Goal: Check status: Check status

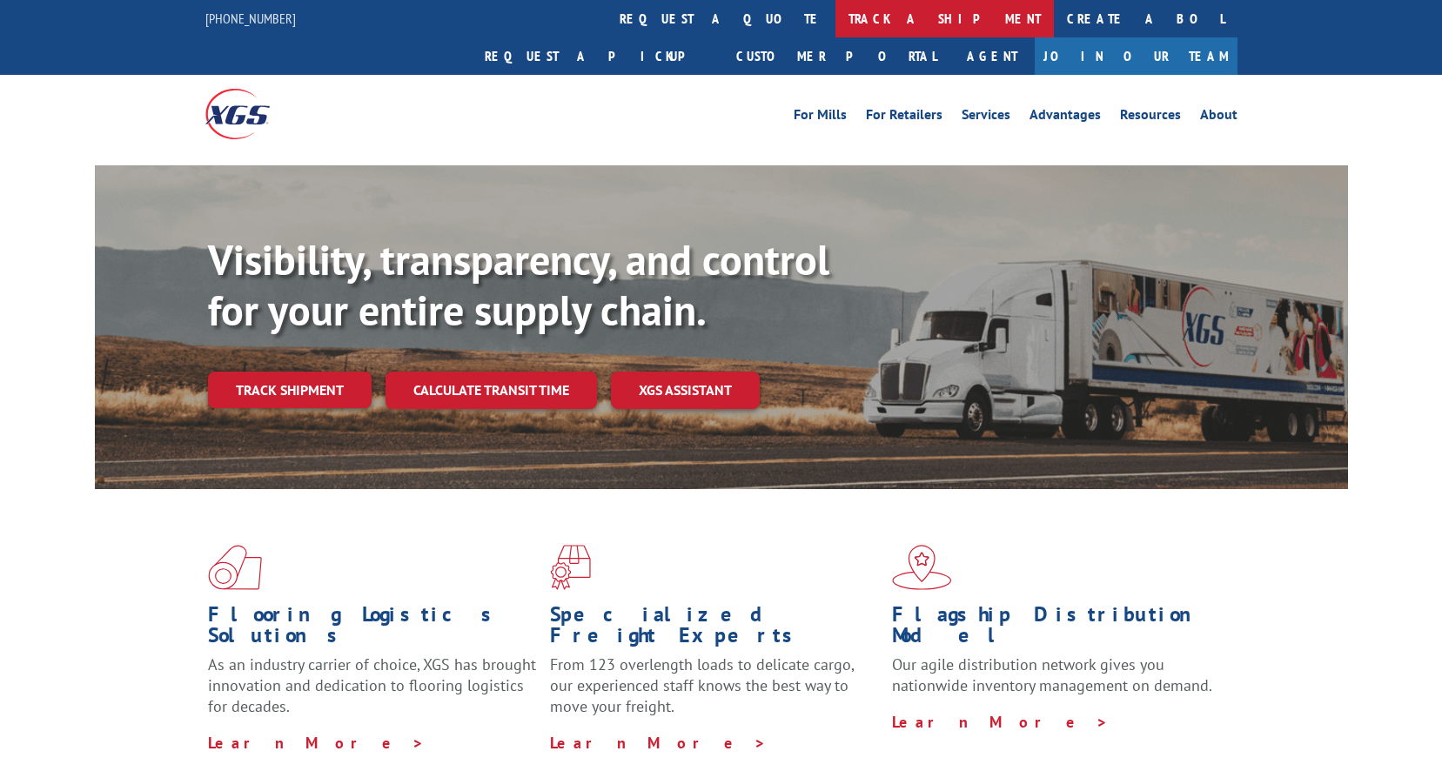
click at [835, 26] on link "track a shipment" at bounding box center [944, 18] width 218 height 37
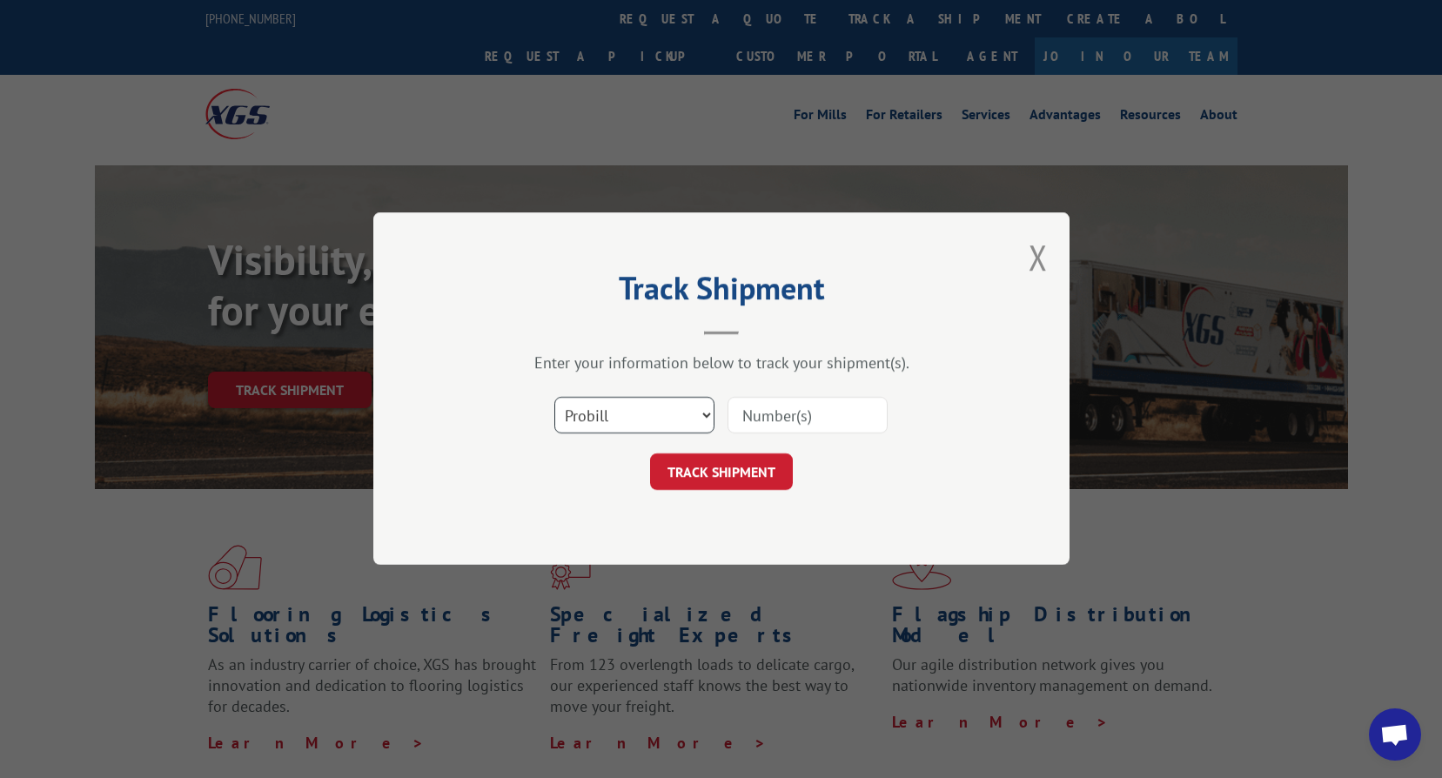
drag, startPoint x: 607, startPoint y: 398, endPoint x: 609, endPoint y: 416, distance: 17.5
click at [608, 399] on select "Select category... Probill BOL PO" at bounding box center [634, 416] width 160 height 37
select select "bol"
click at [554, 398] on select "Select category... Probill BOL PO" at bounding box center [634, 416] width 160 height 37
drag, startPoint x: 827, startPoint y: 416, endPoint x: 798, endPoint y: 424, distance: 29.8
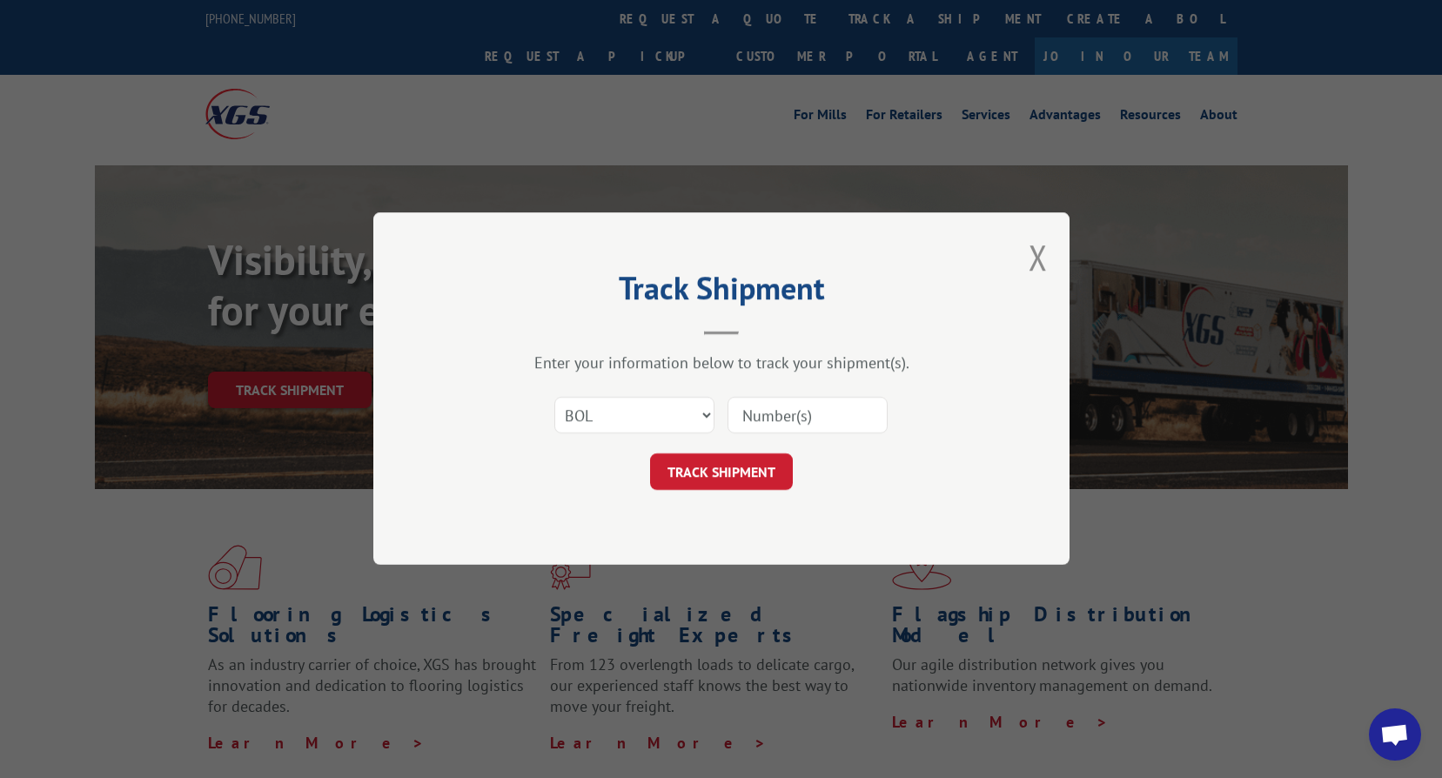
click at [827, 416] on input at bounding box center [807, 416] width 160 height 37
paste input "2837999"
type input "2837999"
click at [729, 479] on button "TRACK SHIPMENT" at bounding box center [721, 472] width 143 height 37
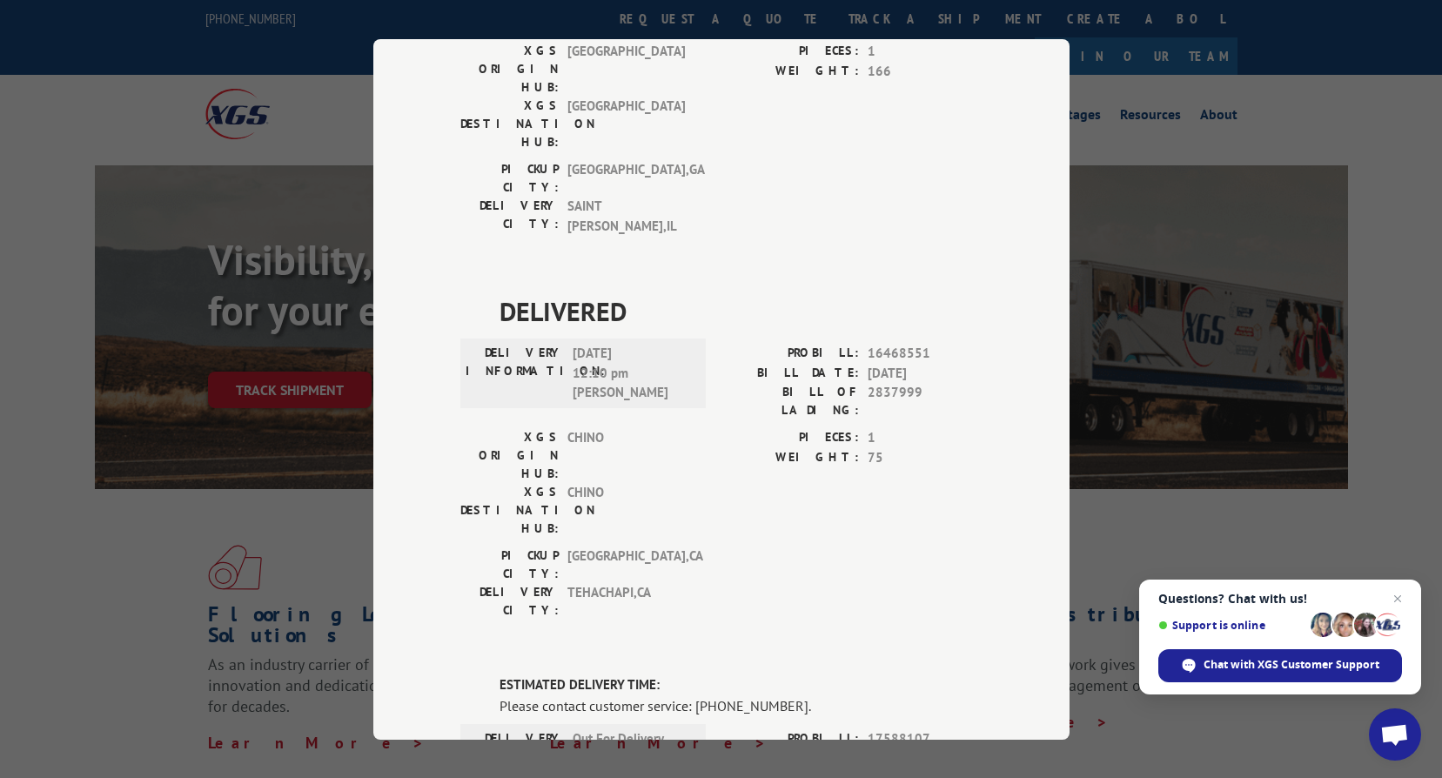
scroll to position [1013, 0]
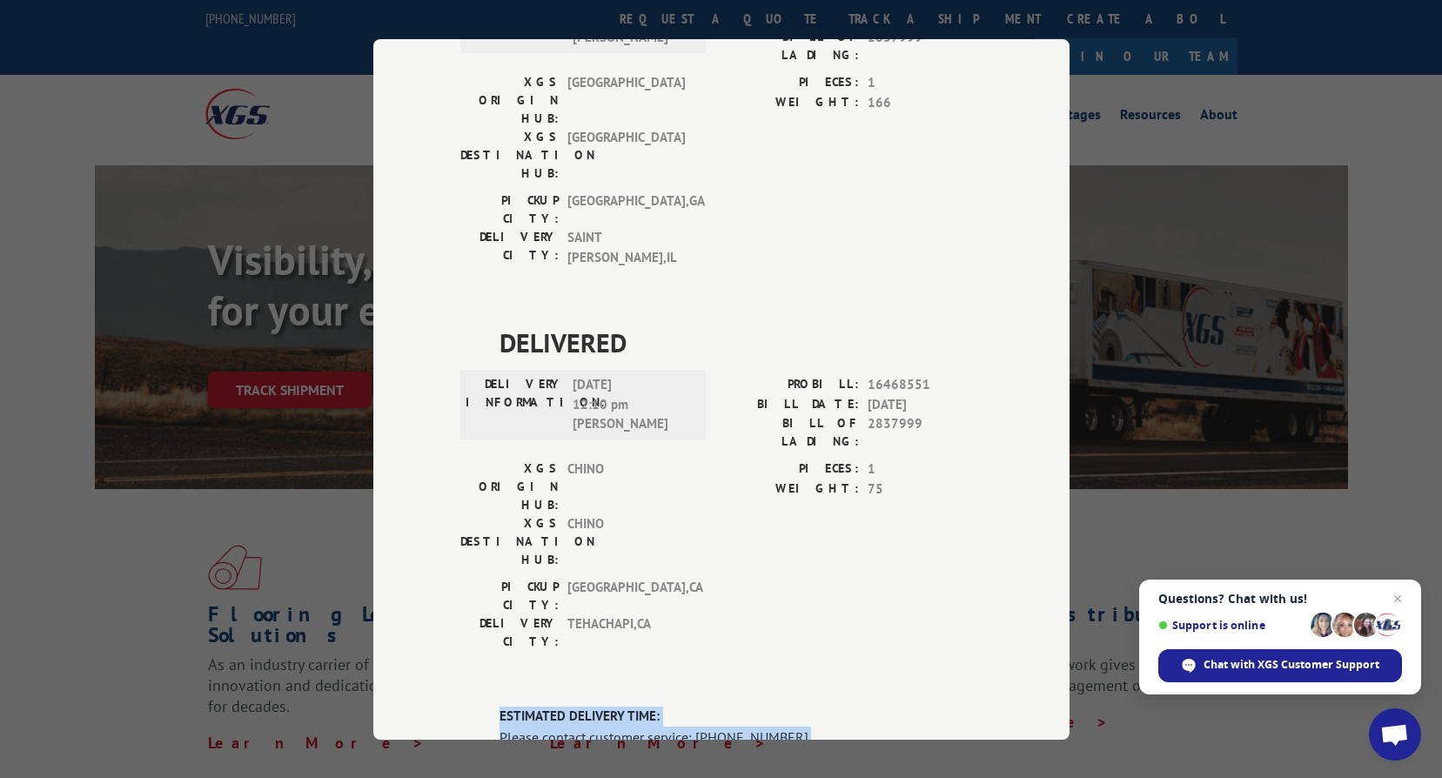
drag, startPoint x: 797, startPoint y: 332, endPoint x: 494, endPoint y: 318, distance: 303.1
click at [499, 706] on div "ESTIMATED DELIVERY TIME: Please contact customer service: (844) 947-7447." at bounding box center [740, 726] width 483 height 41
drag, startPoint x: 922, startPoint y: 407, endPoint x: 802, endPoint y: 367, distance: 126.6
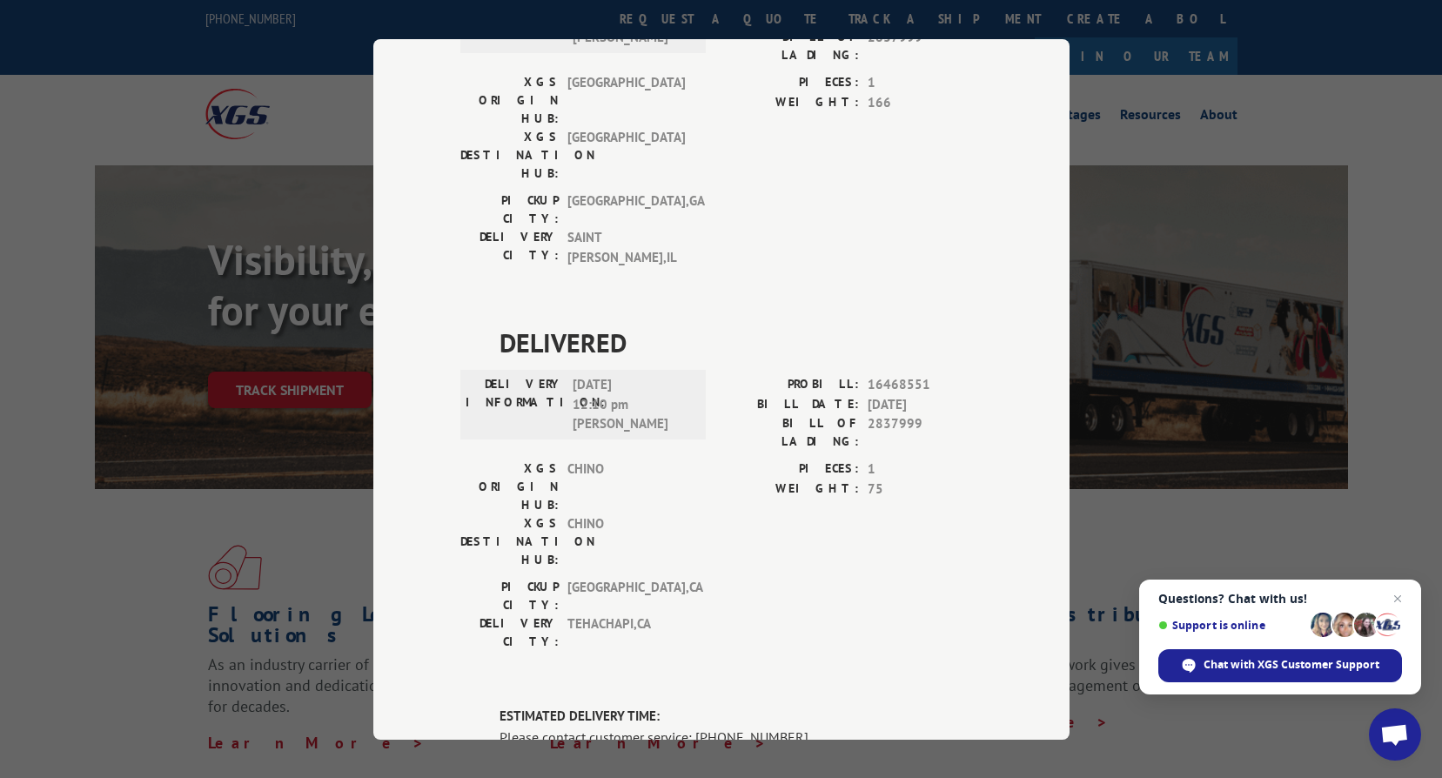
drag, startPoint x: 802, startPoint y: 367, endPoint x: 734, endPoint y: 484, distance: 134.9
drag, startPoint x: 930, startPoint y: 368, endPoint x: 860, endPoint y: 365, distance: 70.6
click at [860, 760] on div "PROBILL: 17588107" at bounding box center [851, 770] width 261 height 20
drag, startPoint x: 860, startPoint y: 365, endPoint x: 807, endPoint y: 363, distance: 52.2
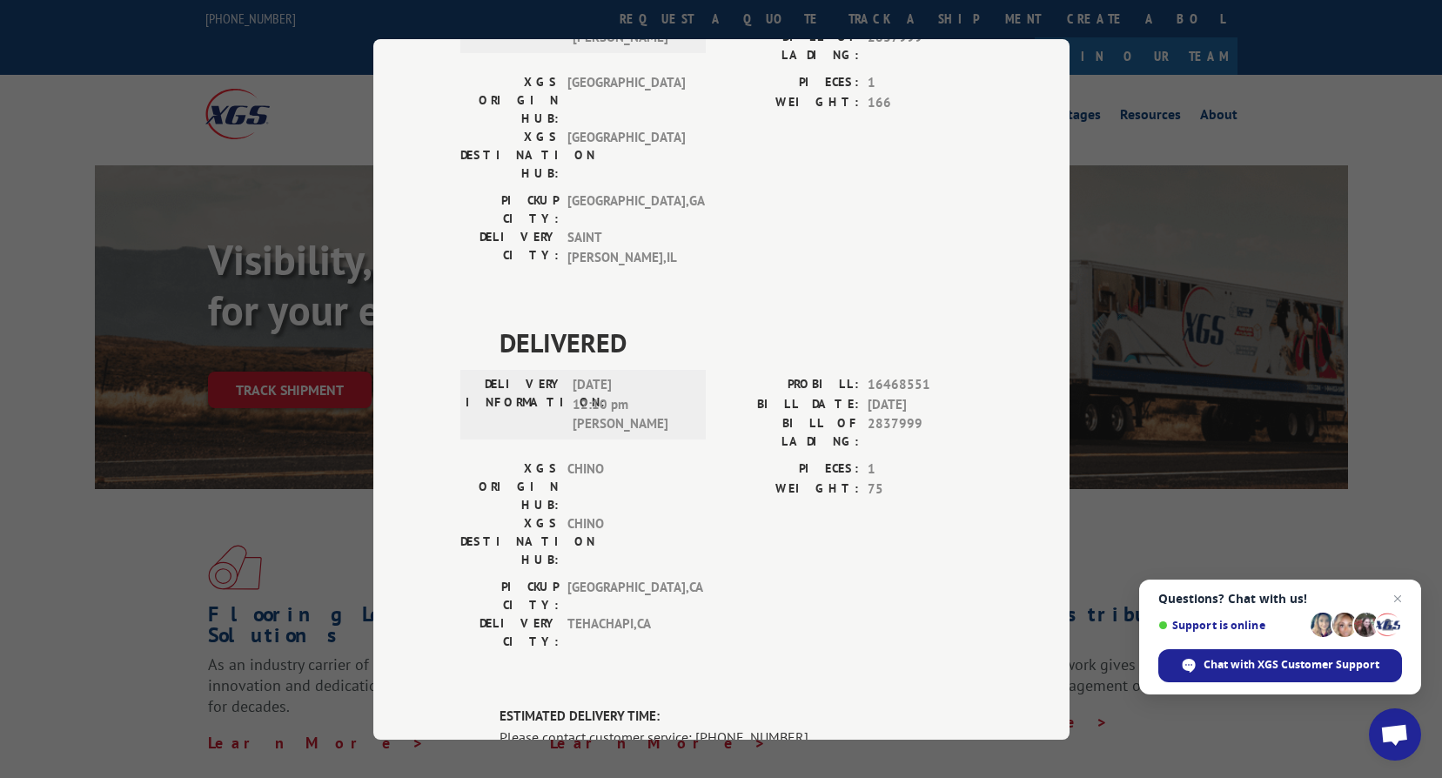
click at [807, 760] on label "PROBILL:" at bounding box center [789, 770] width 137 height 20
drag, startPoint x: 860, startPoint y: 365, endPoint x: 920, endPoint y: 363, distance: 59.2
click at [920, 760] on span "17588107" at bounding box center [924, 770] width 115 height 20
drag, startPoint x: 920, startPoint y: 363, endPoint x: 948, endPoint y: 430, distance: 72.6
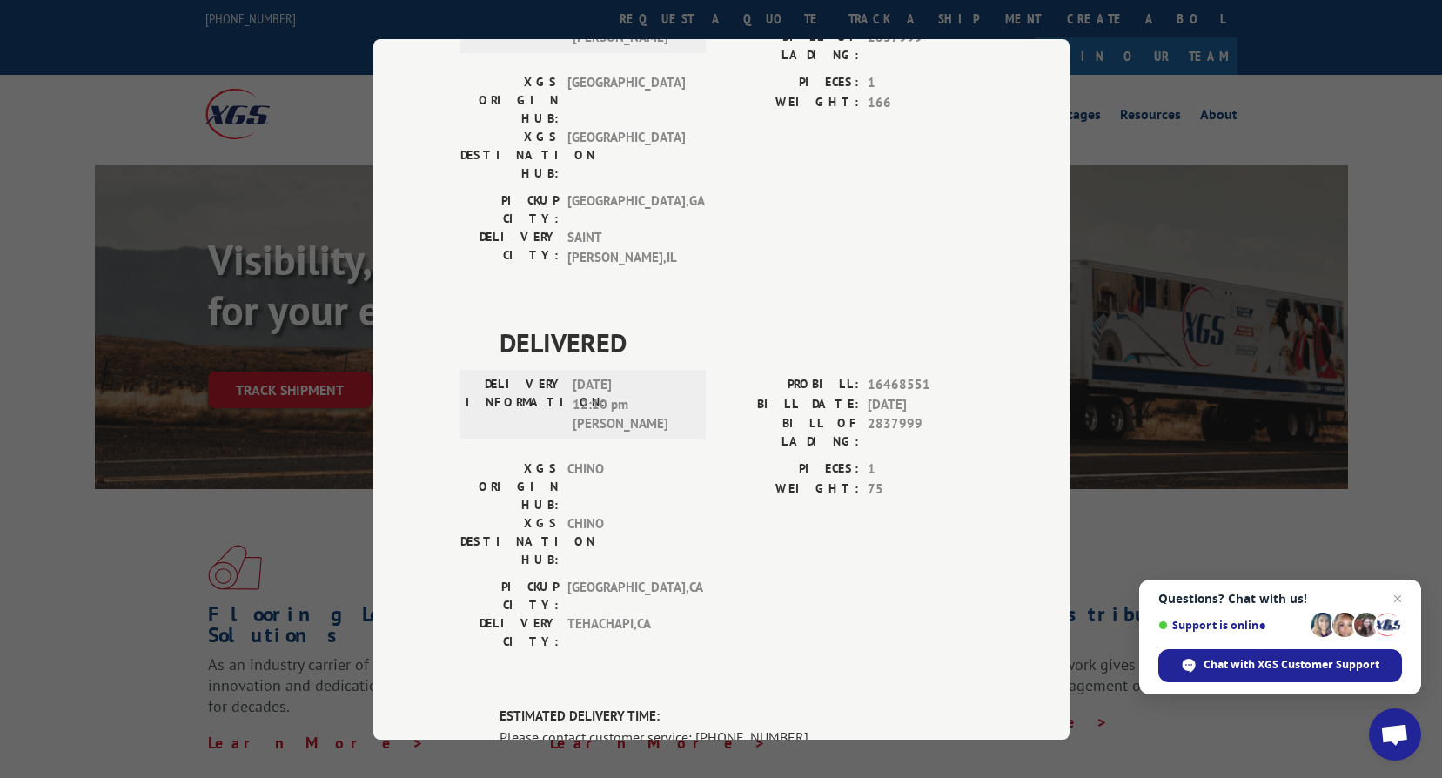
click at [850, 726] on div "Please contact customer service: (844) 947-7447." at bounding box center [740, 736] width 483 height 21
drag, startPoint x: 786, startPoint y: 340, endPoint x: 687, endPoint y: 334, distance: 98.5
click at [687, 726] on div "Please contact customer service: (844) 947-7447." at bounding box center [740, 736] width 483 height 21
drag, startPoint x: 687, startPoint y: 334, endPoint x: 740, endPoint y: 390, distance: 76.9
click at [737, 777] on label "BILL DATE:" at bounding box center [789, 790] width 137 height 20
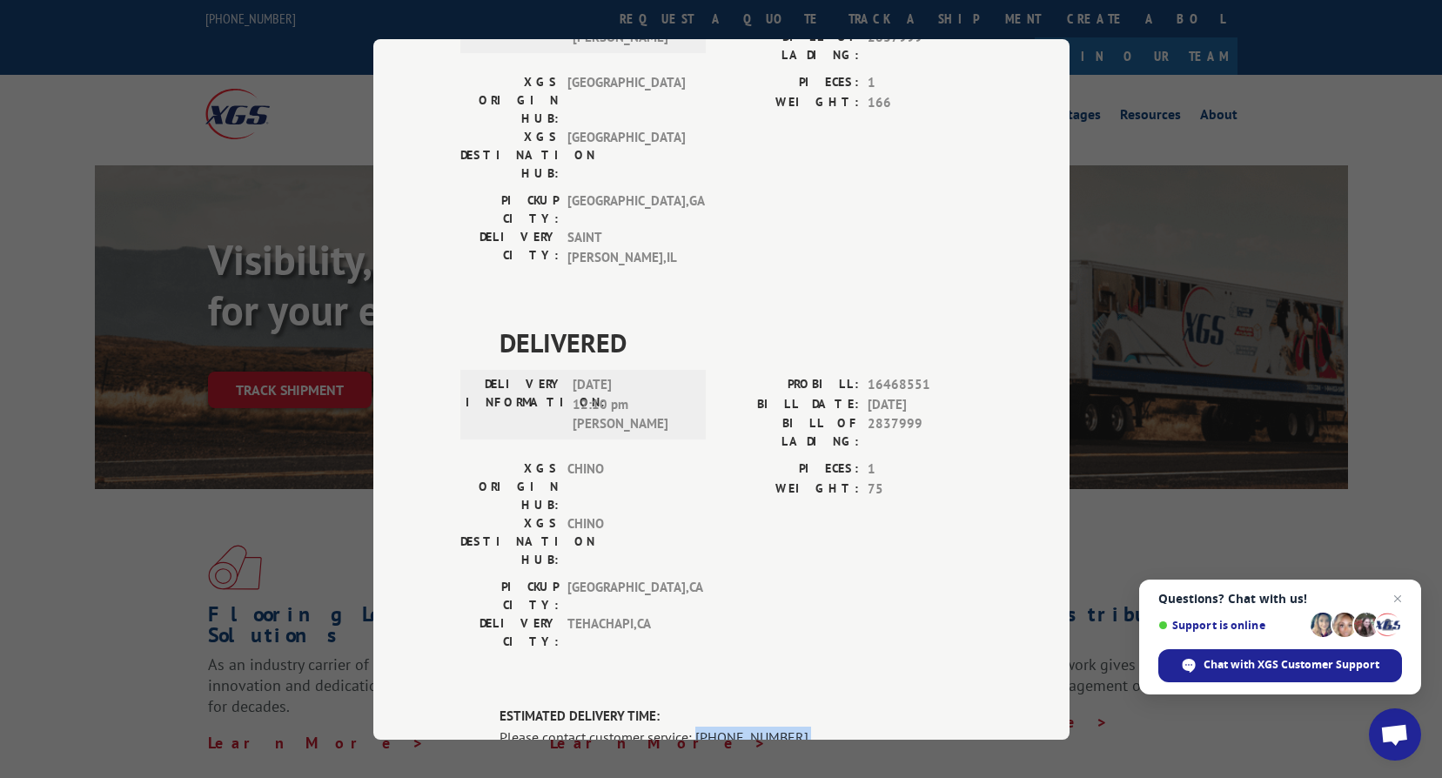
drag, startPoint x: 786, startPoint y: 337, endPoint x: 687, endPoint y: 336, distance: 98.3
click at [687, 726] on div "Please contact customer service: (844) 947-7447." at bounding box center [740, 736] width 483 height 21
drag, startPoint x: 687, startPoint y: 336, endPoint x: 740, endPoint y: 385, distance: 72.0
click at [739, 777] on label "BILL DATE:" at bounding box center [789, 790] width 137 height 20
drag, startPoint x: 788, startPoint y: 333, endPoint x: 495, endPoint y: 316, distance: 293.7
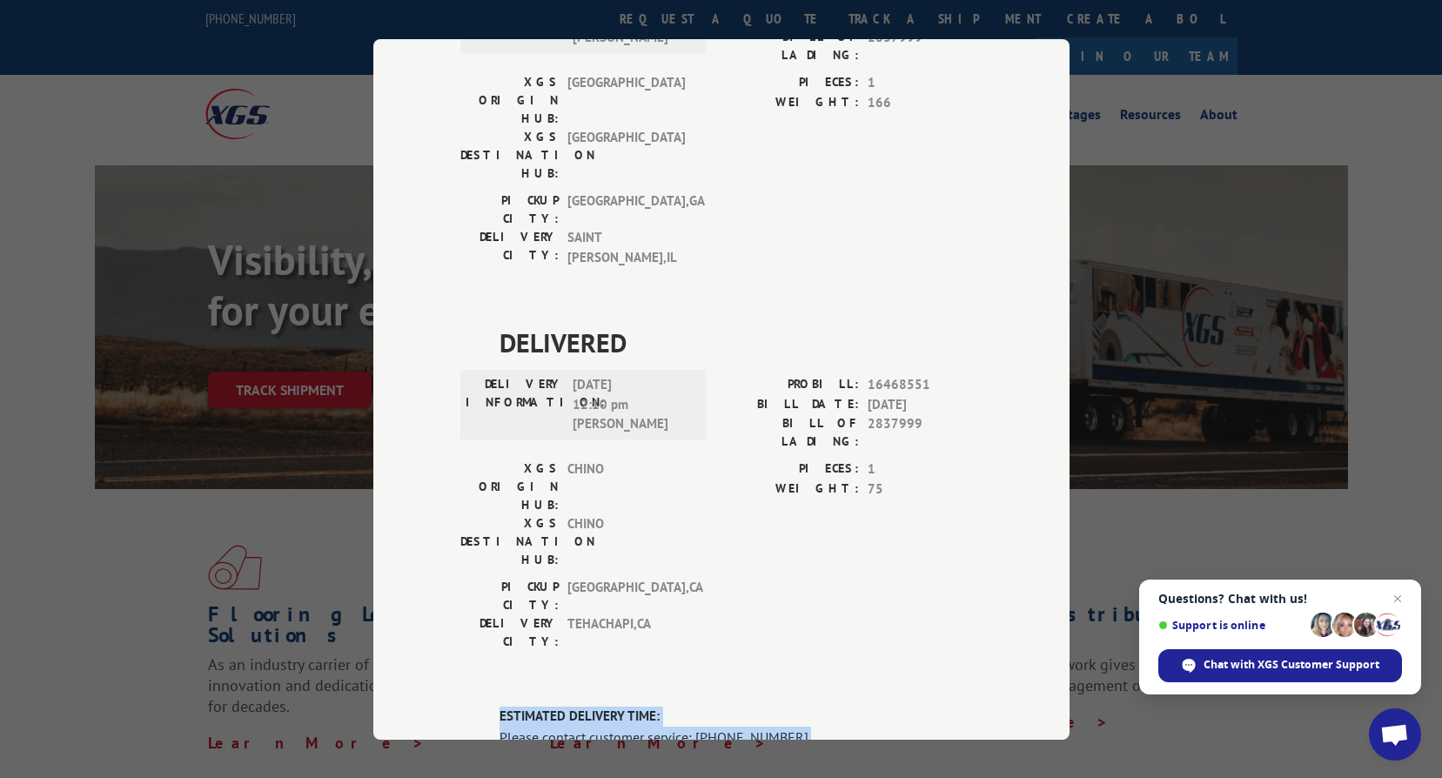
click at [499, 706] on div "ESTIMATED DELIVERY TIME: Please contact customer service: (844) 947-7447." at bounding box center [740, 726] width 483 height 41
copy div "ESTIMATED DELIVERY TIME: Please contact customer service: (844) 947-7447."
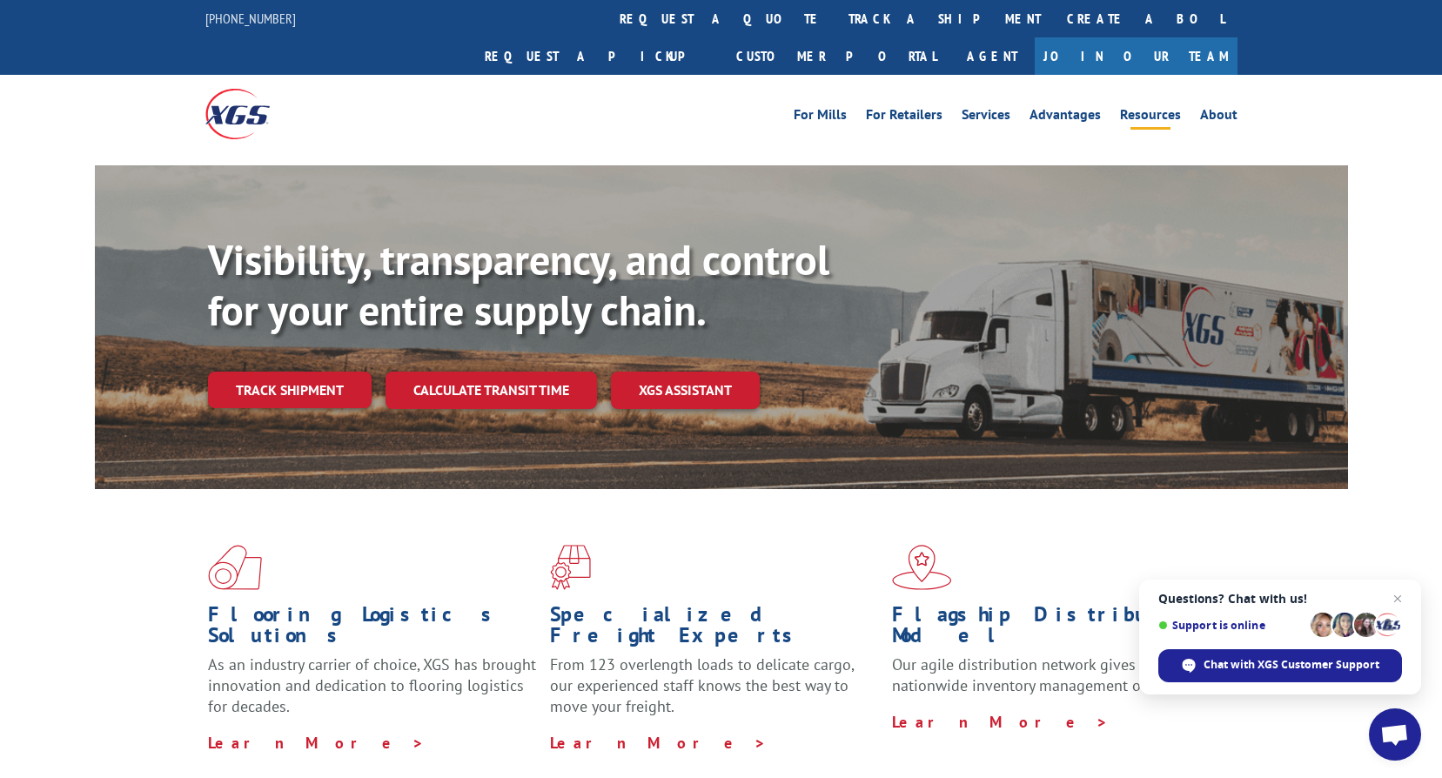
click at [1144, 108] on link "Resources" at bounding box center [1150, 117] width 61 height 19
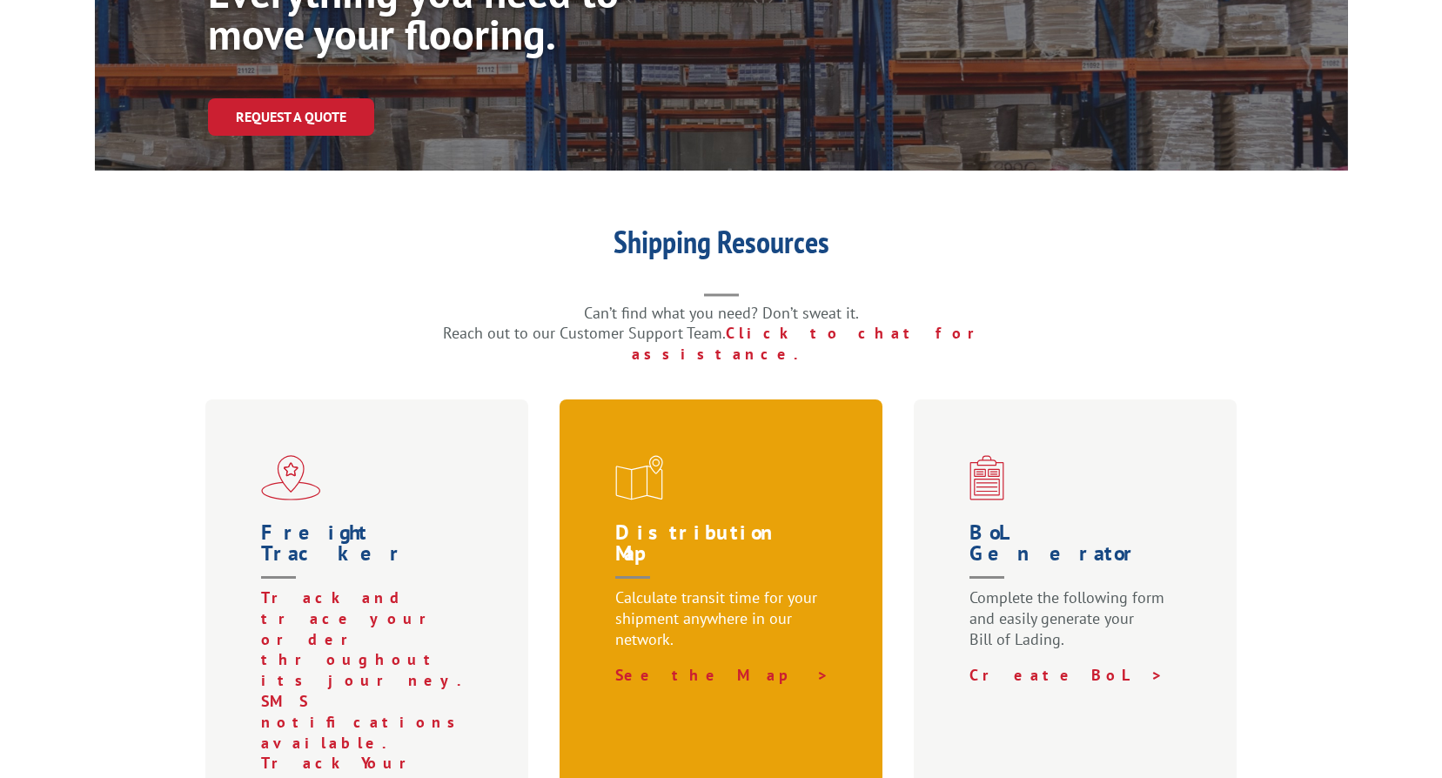
scroll to position [261, 0]
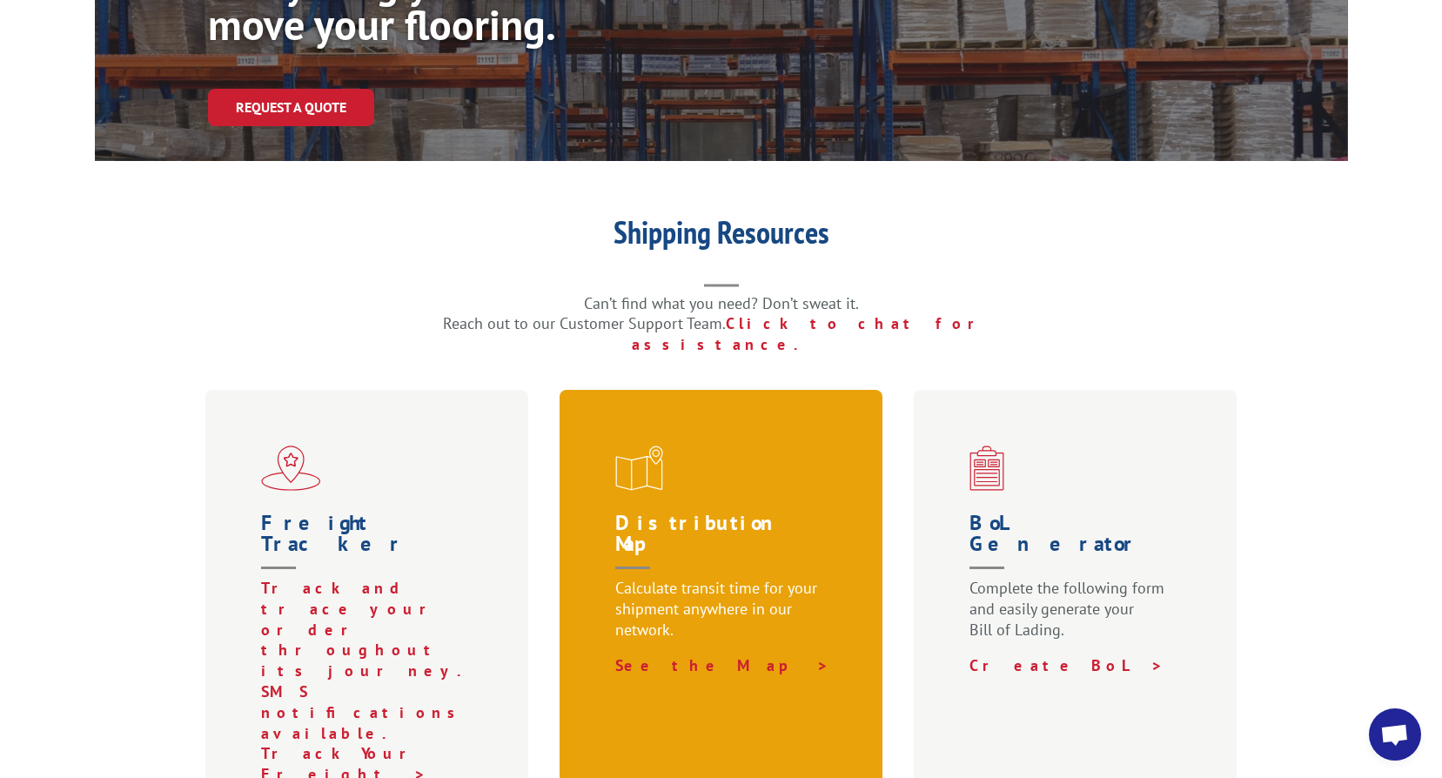
click at [659, 512] on h1 "Distribution Map" at bounding box center [724, 544] width 219 height 65
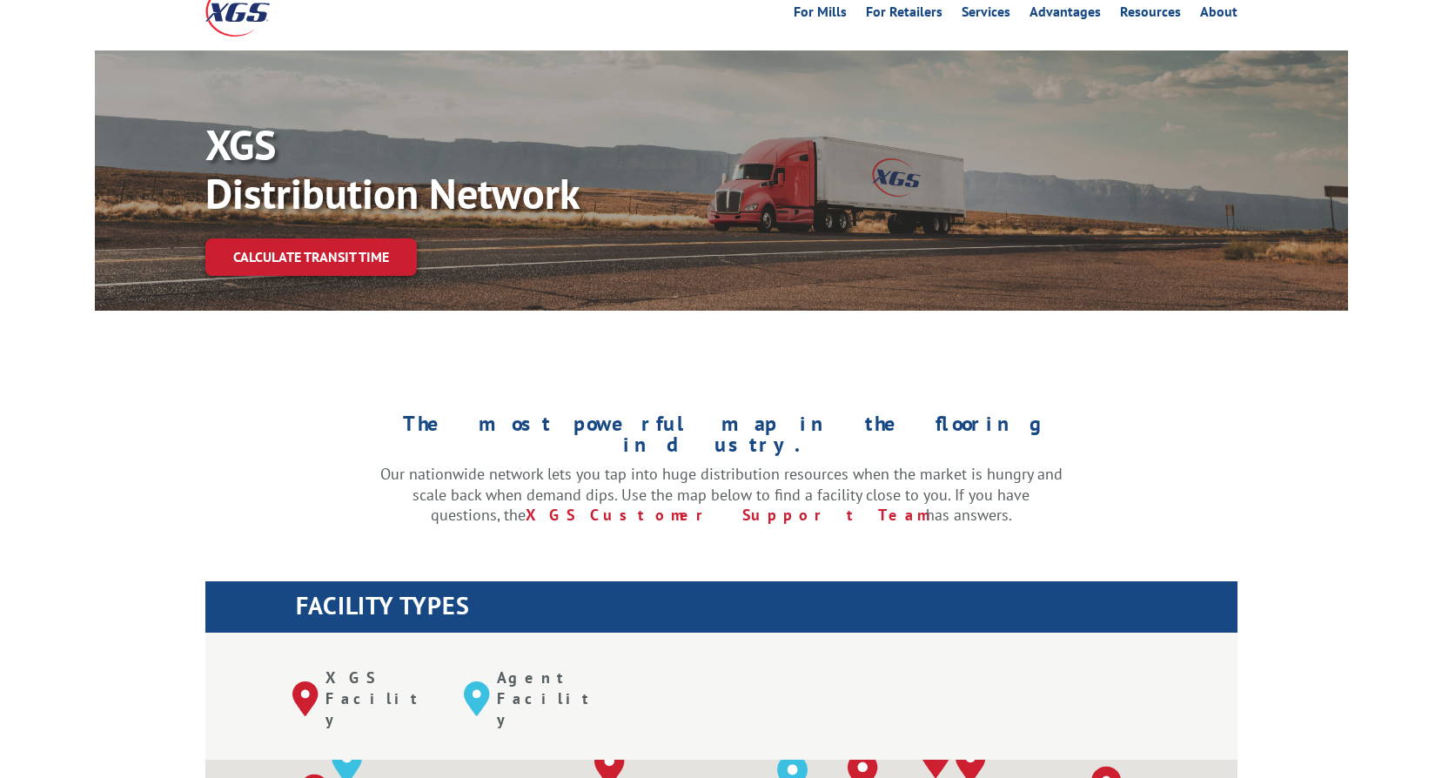
scroll to position [261, 0]
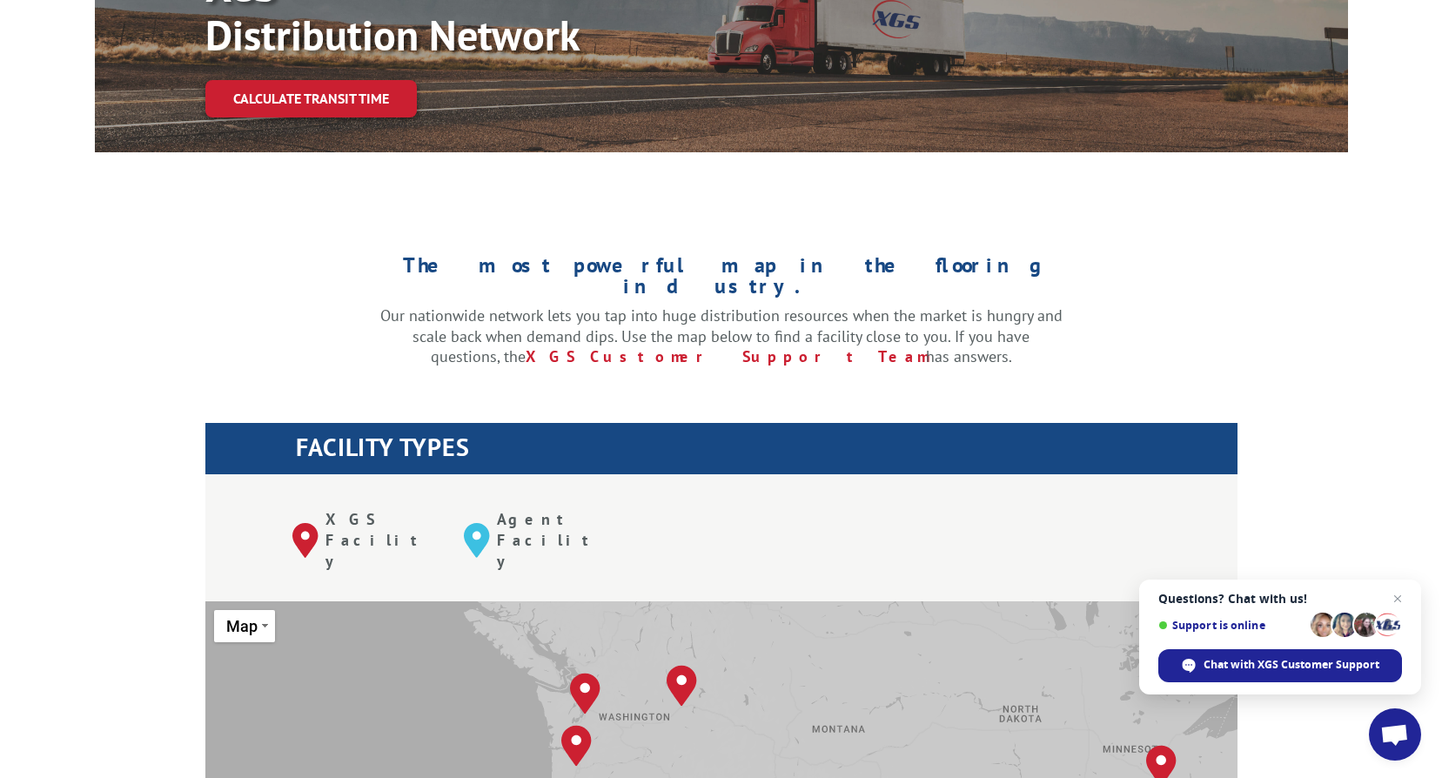
drag, startPoint x: 573, startPoint y: 622, endPoint x: 899, endPoint y: 733, distance: 343.7
